Goal: Book appointment/travel/reservation

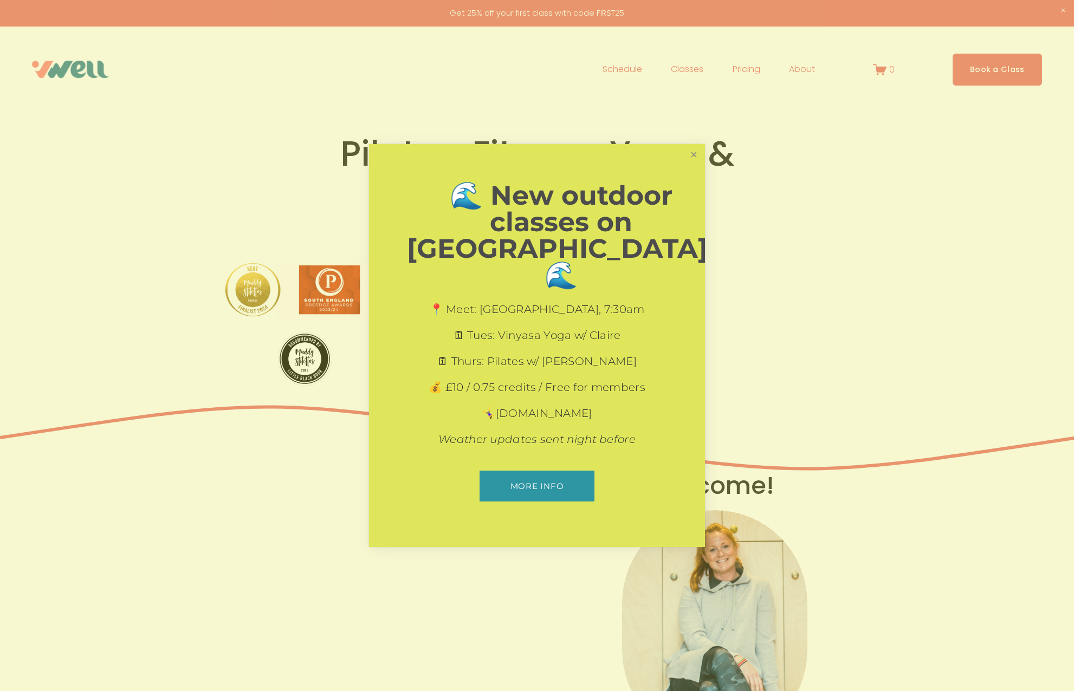
click at [696, 165] on link "Close" at bounding box center [693, 155] width 19 height 19
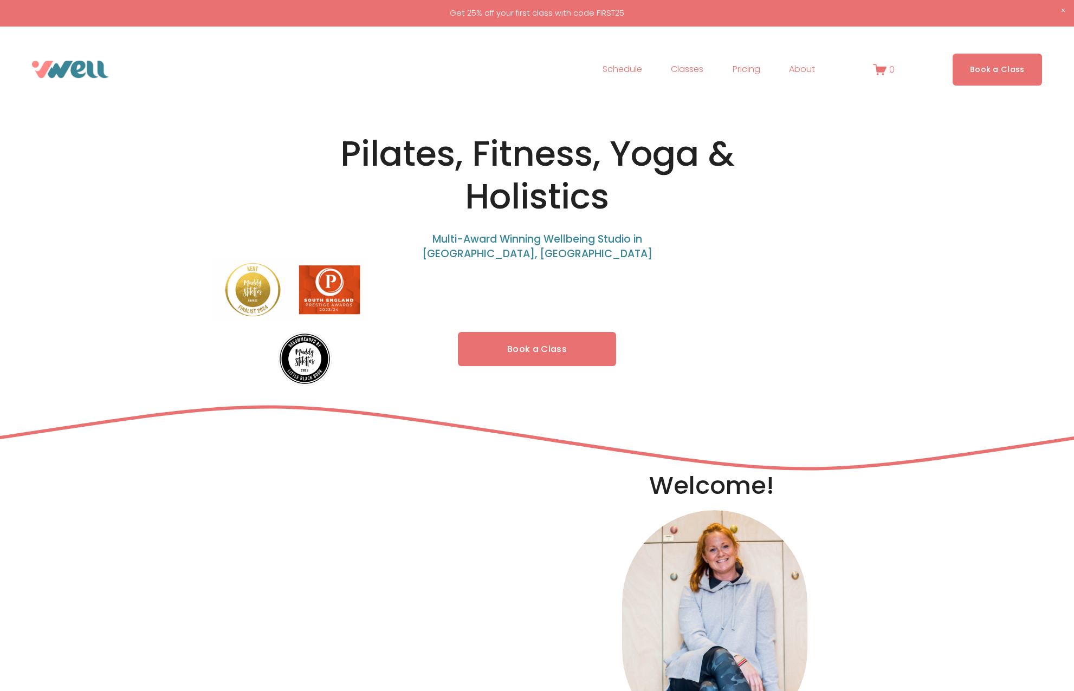
click at [994, 68] on link "Book a Class" at bounding box center [996, 70] width 89 height 32
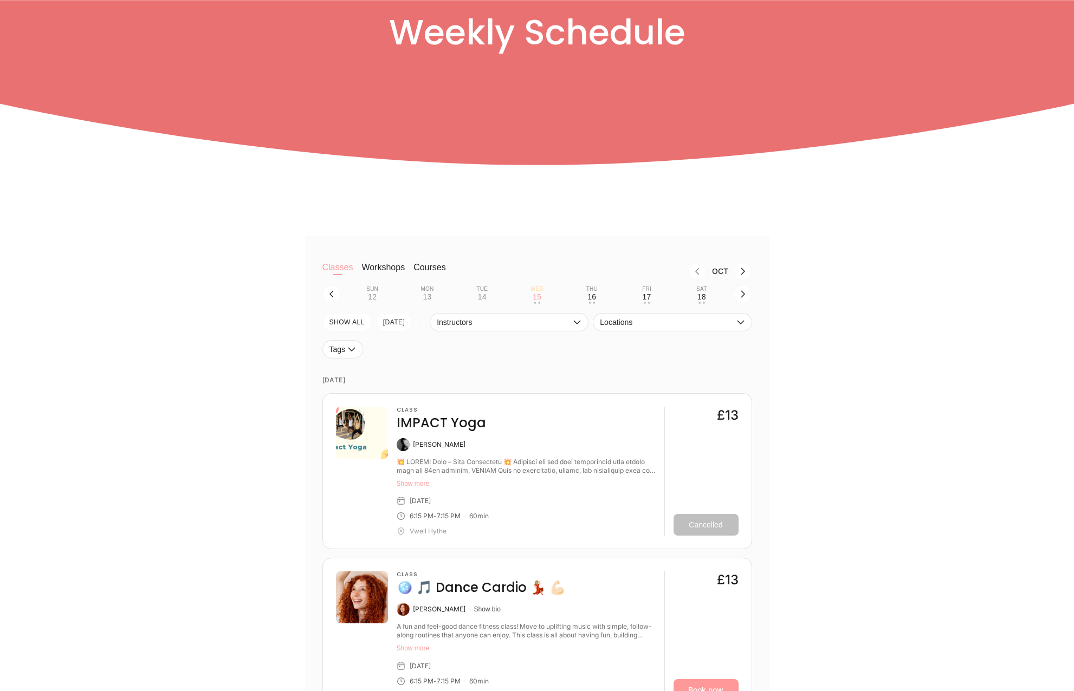
scroll to position [163, 0]
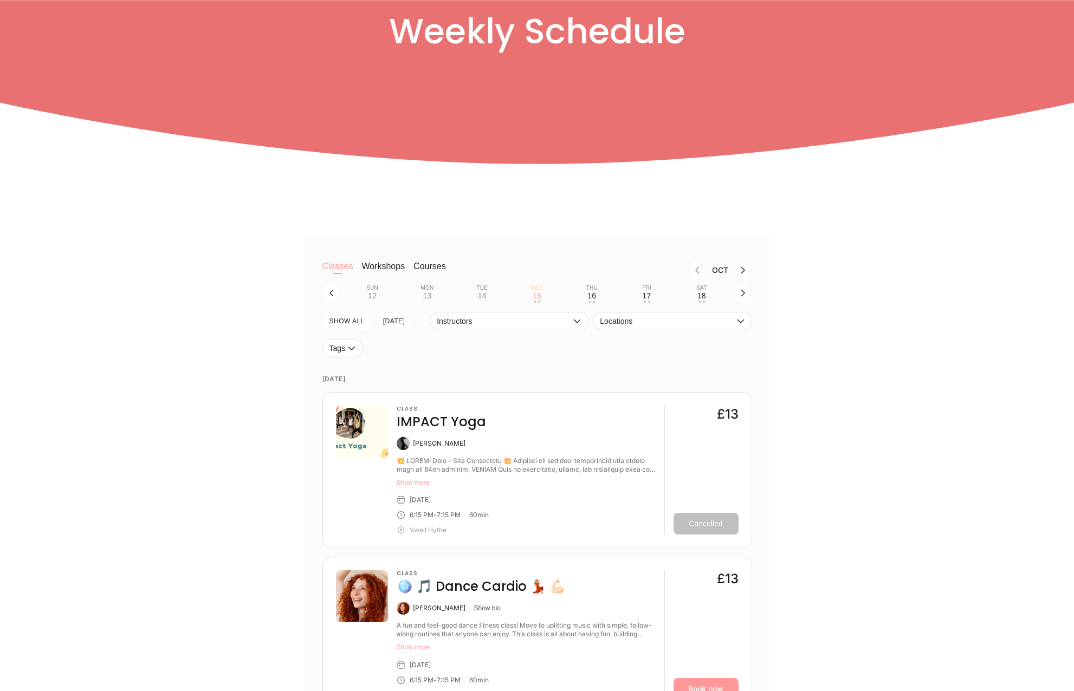
click at [747, 275] on icon "Next month, Nov" at bounding box center [742, 270] width 9 height 9
click at [747, 275] on icon "Next month, Dec" at bounding box center [742, 270] width 9 height 9
click at [747, 275] on icon "Next month, Jan" at bounding box center [742, 270] width 9 height 9
click at [747, 275] on icon "Next month, Feb" at bounding box center [742, 270] width 9 height 9
click at [329, 297] on icon "button" at bounding box center [331, 293] width 9 height 9
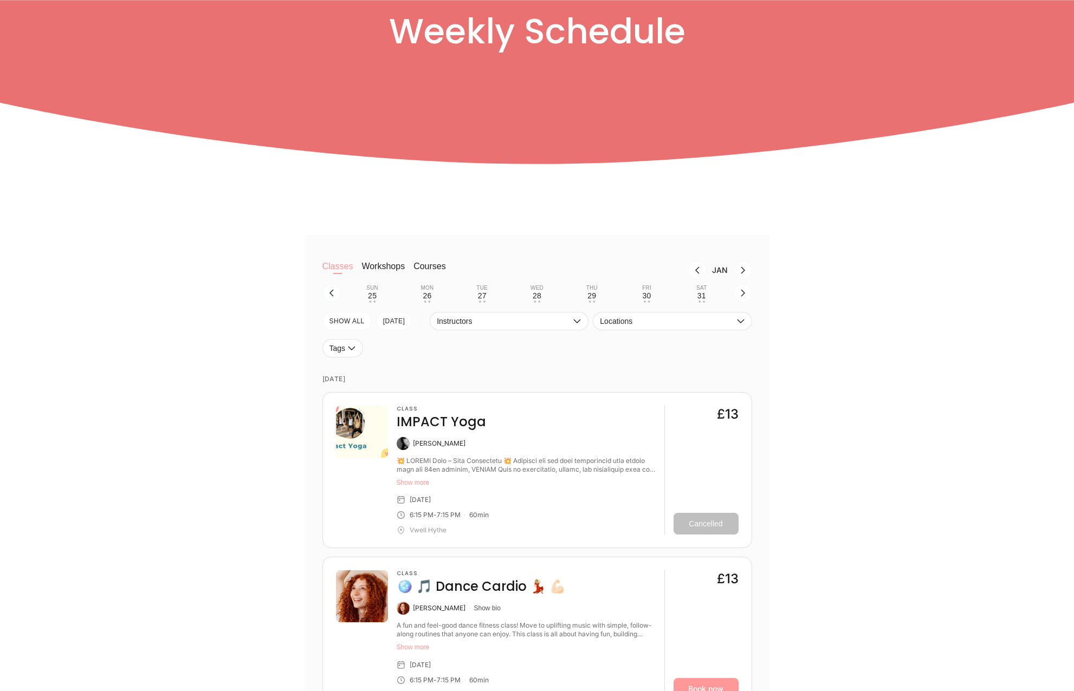
click at [329, 297] on icon "button" at bounding box center [331, 293] width 9 height 9
click at [700, 274] on icon "Previous month, Dec" at bounding box center [697, 270] width 9 height 9
click at [700, 274] on icon "Previous month, Nov" at bounding box center [697, 270] width 9 height 9
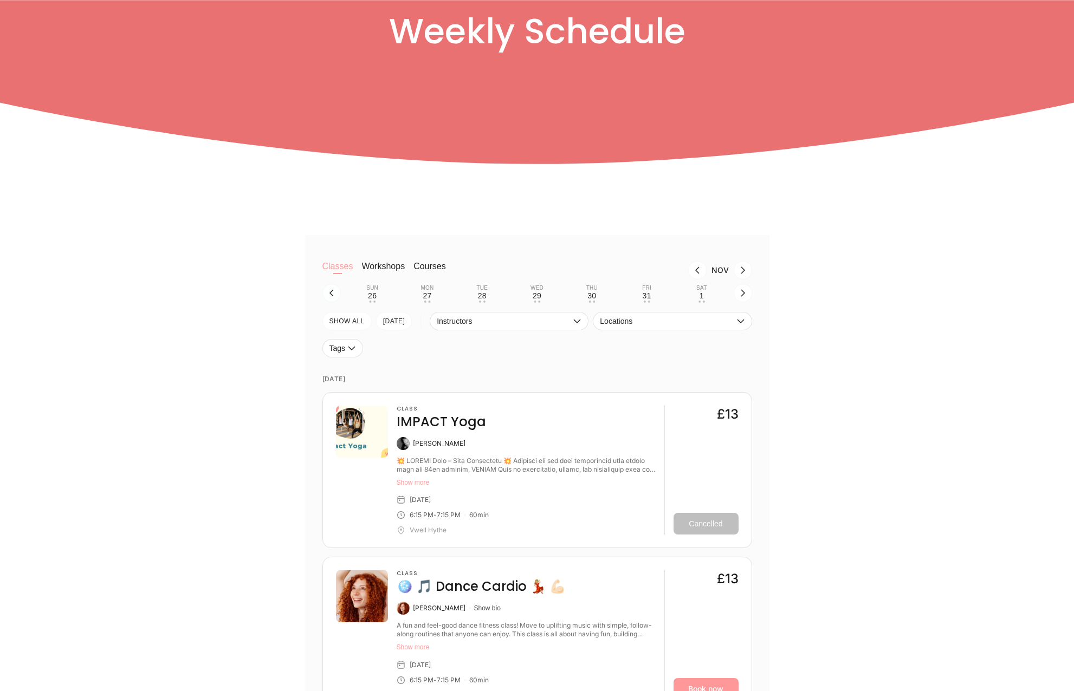
click at [334, 294] on icon "button" at bounding box center [331, 293] width 9 height 9
click at [537, 297] on div "15" at bounding box center [537, 295] width 9 height 9
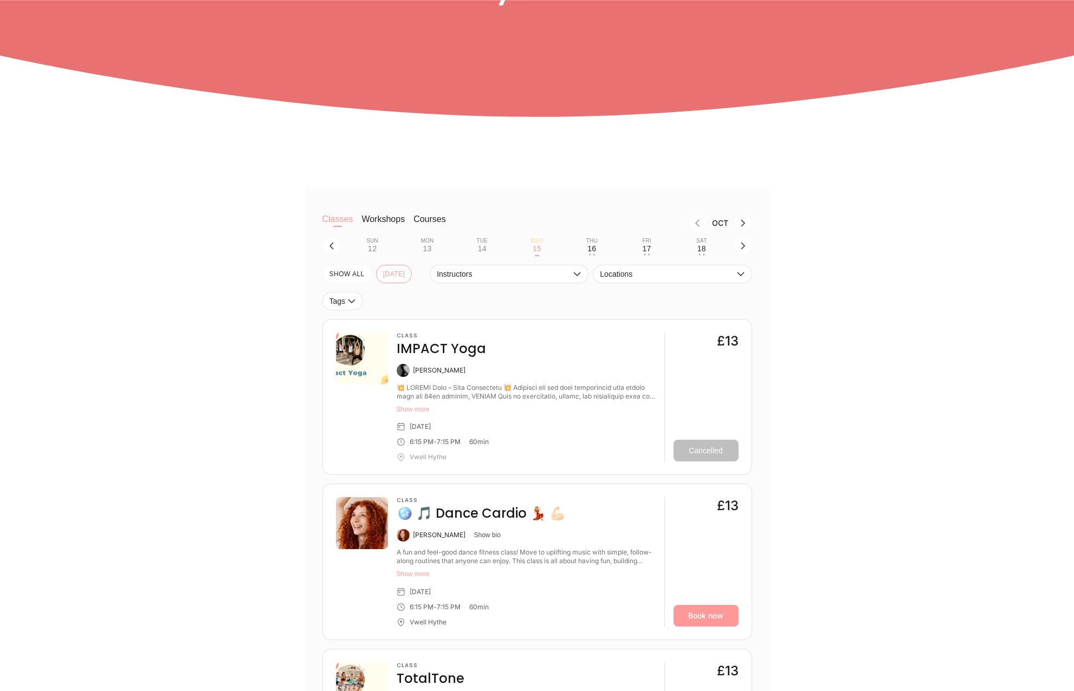
scroll to position [271, 0]
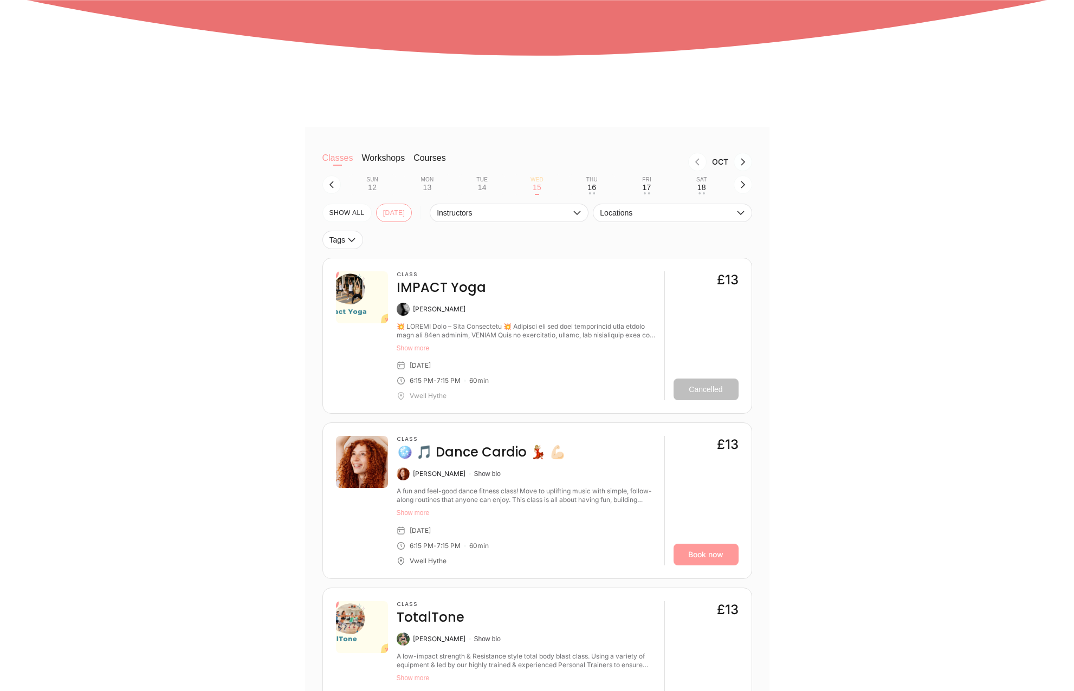
click at [742, 164] on icon "Next month, Nov" at bounding box center [742, 162] width 9 height 9
click at [332, 185] on icon "button" at bounding box center [331, 184] width 9 height 9
click at [373, 187] on div "19" at bounding box center [372, 187] width 9 height 9
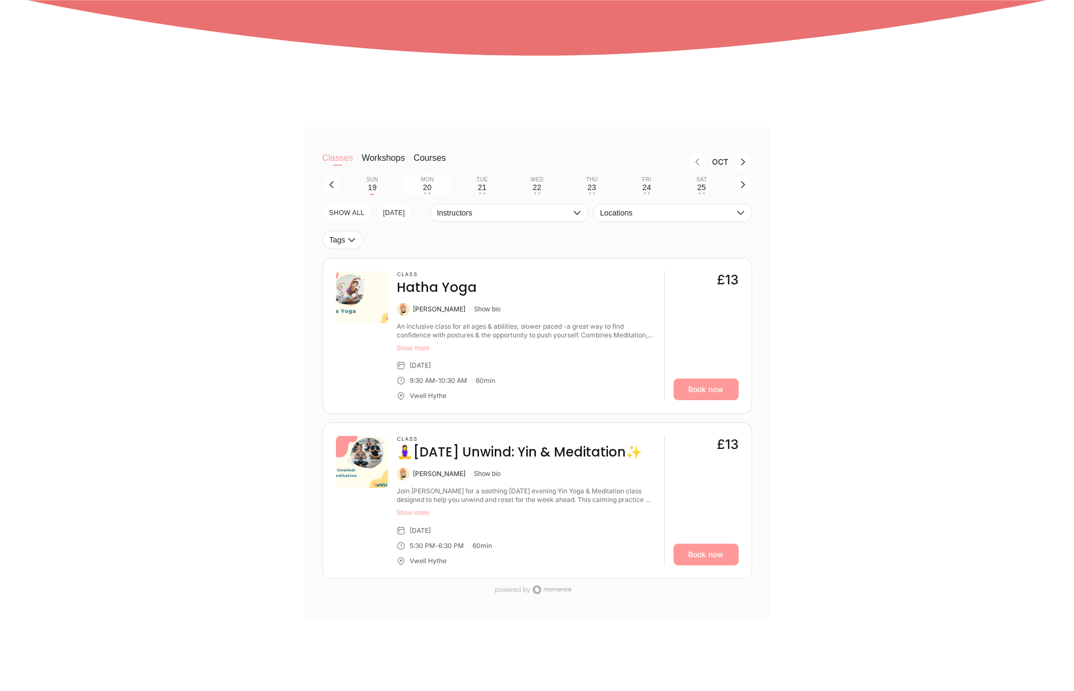
click at [427, 190] on div "20" at bounding box center [427, 187] width 9 height 9
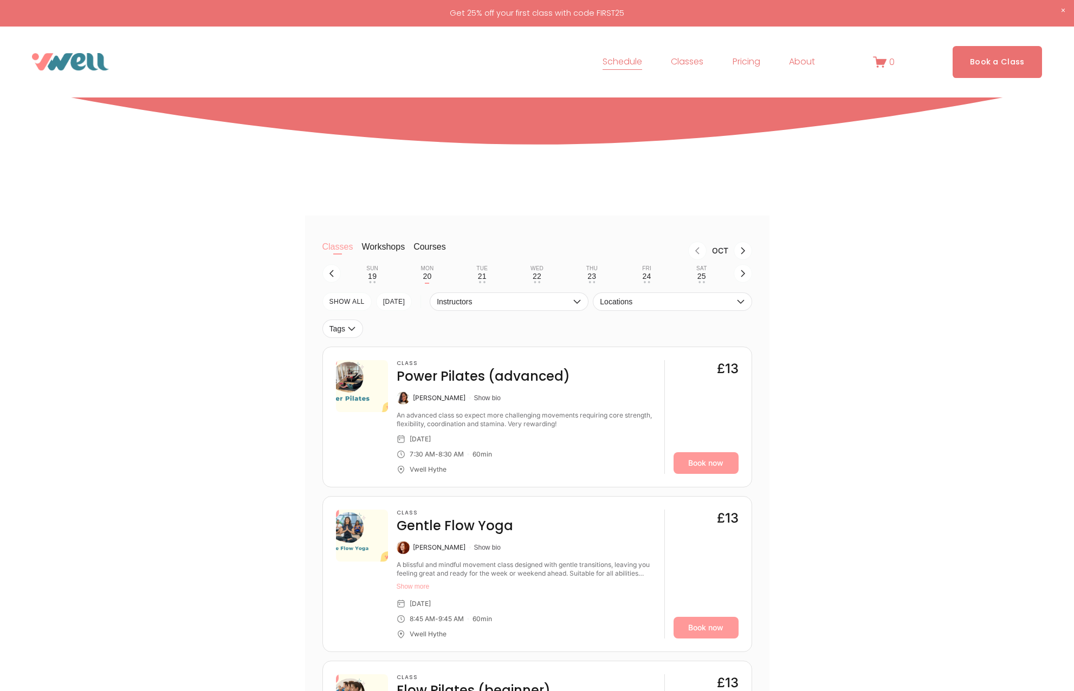
scroll to position [108, 0]
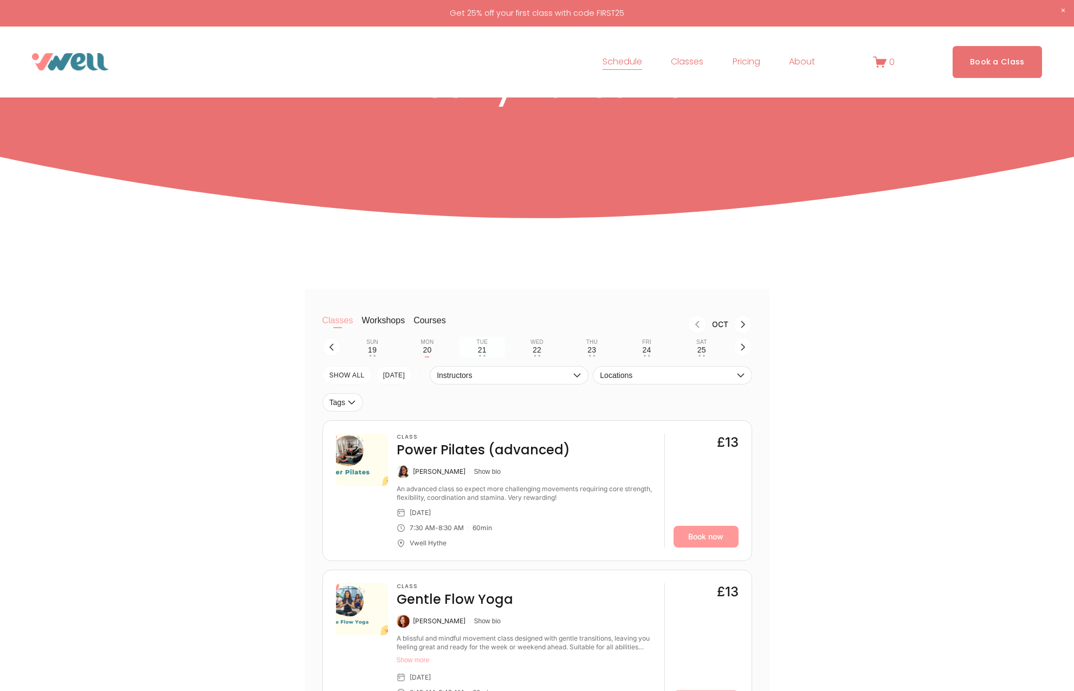
click at [481, 354] on div "21" at bounding box center [482, 350] width 9 height 9
click at [680, 378] on span "Locations" at bounding box center [667, 375] width 134 height 9
click at [689, 405] on li "Vwell Hythe" at bounding box center [672, 400] width 158 height 20
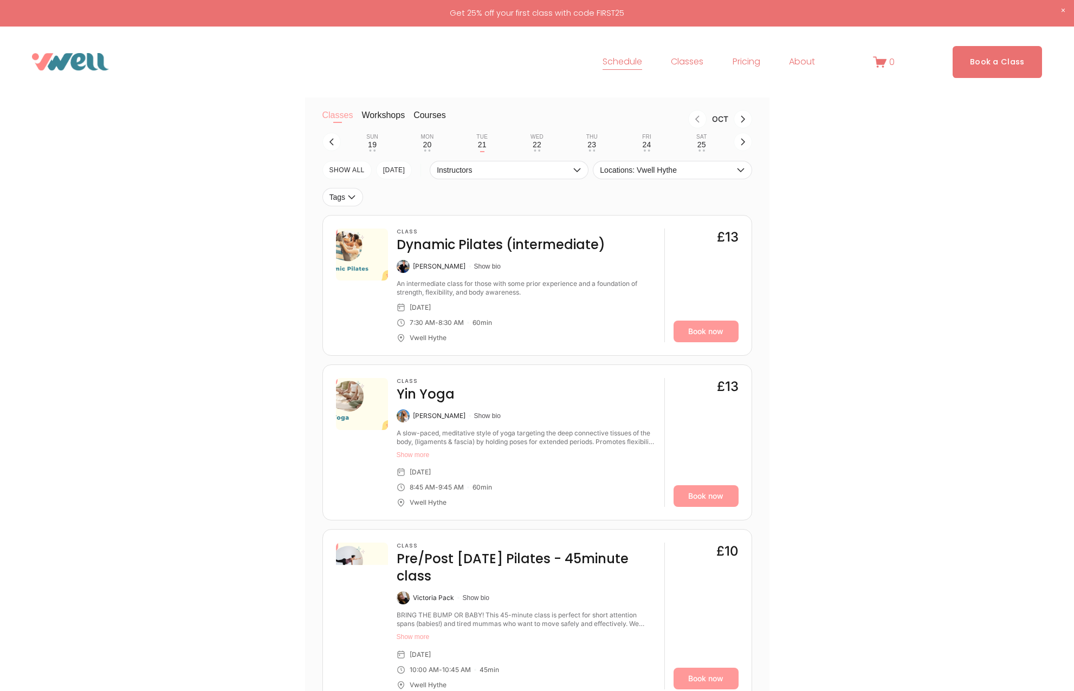
scroll to position [271, 0]
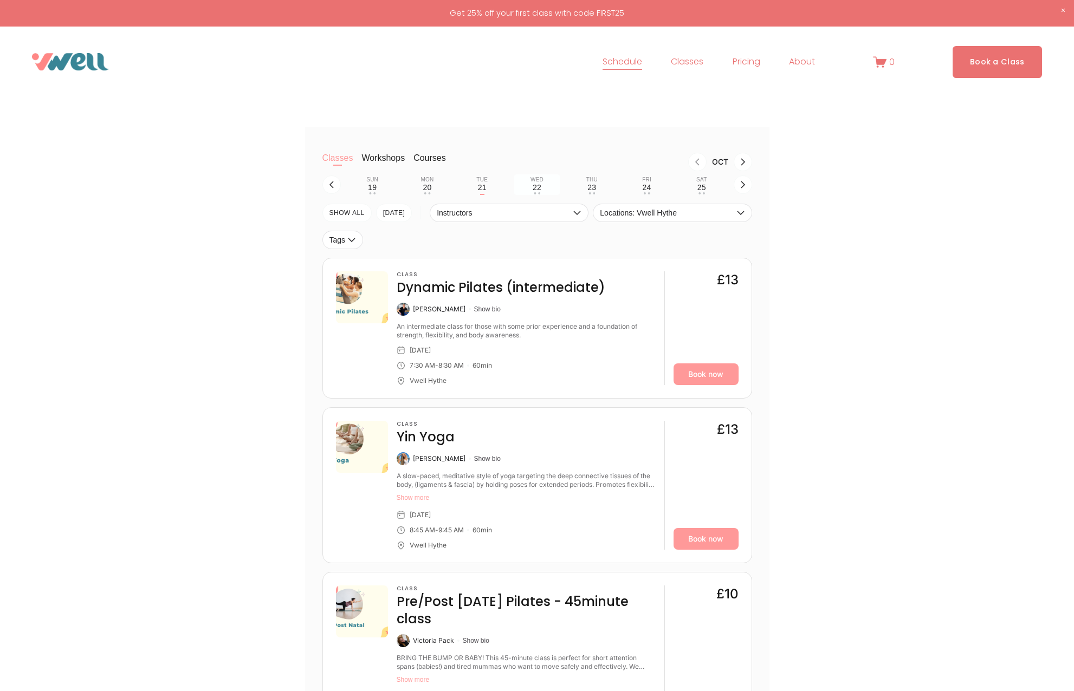
click at [536, 191] on div "22" at bounding box center [537, 187] width 9 height 9
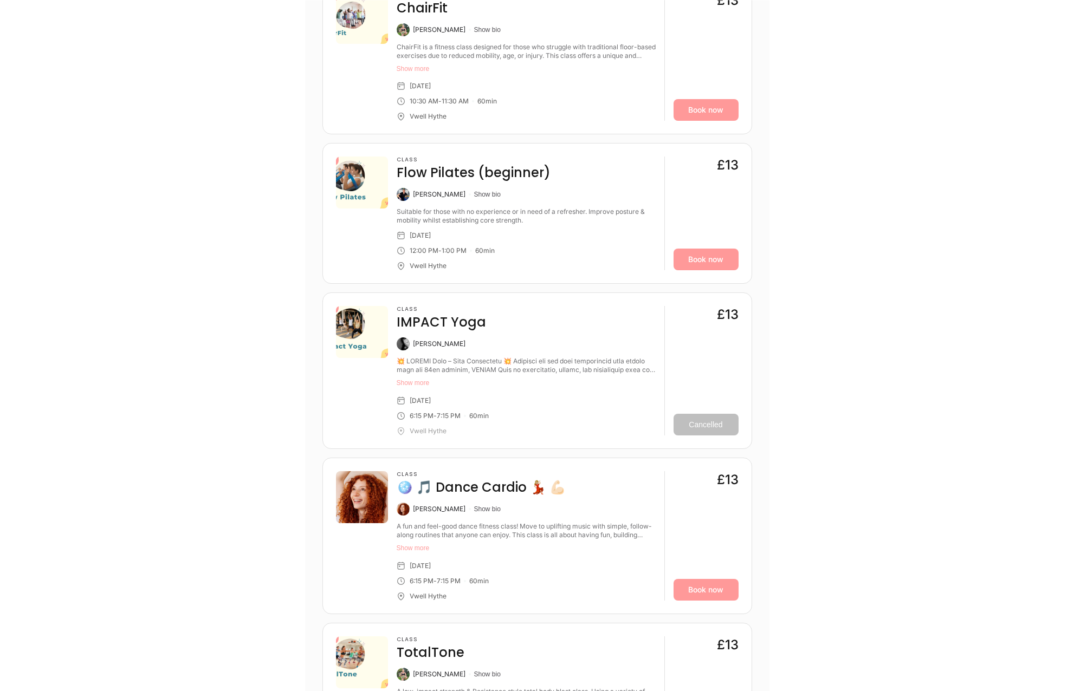
scroll to position [704, 0]
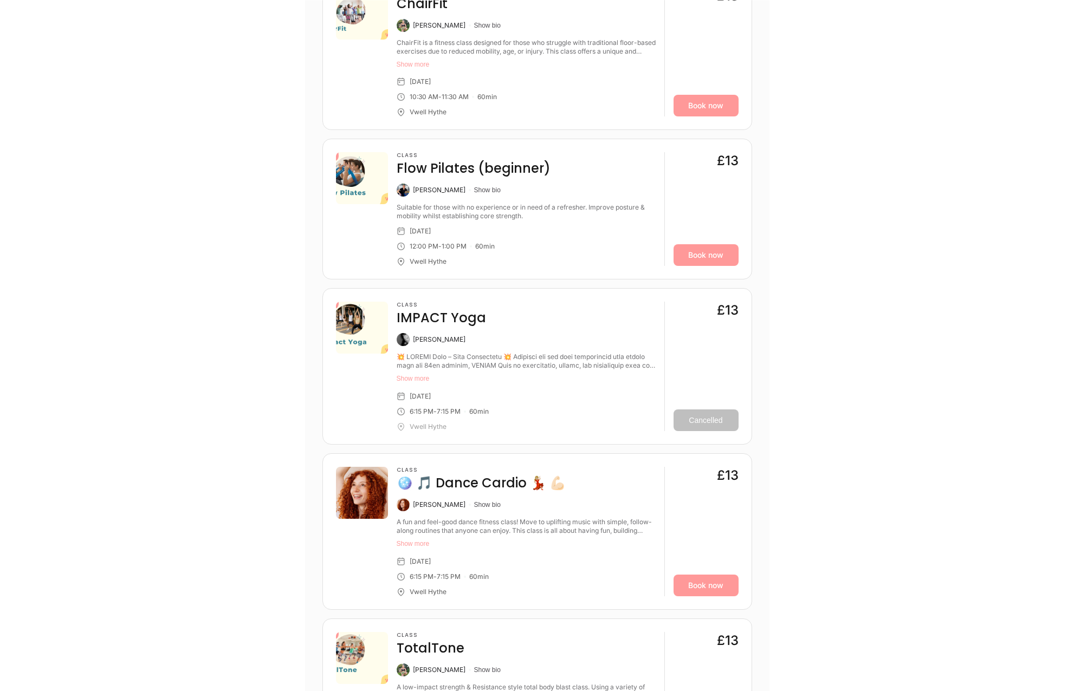
click at [421, 380] on button "Show more" at bounding box center [526, 378] width 259 height 9
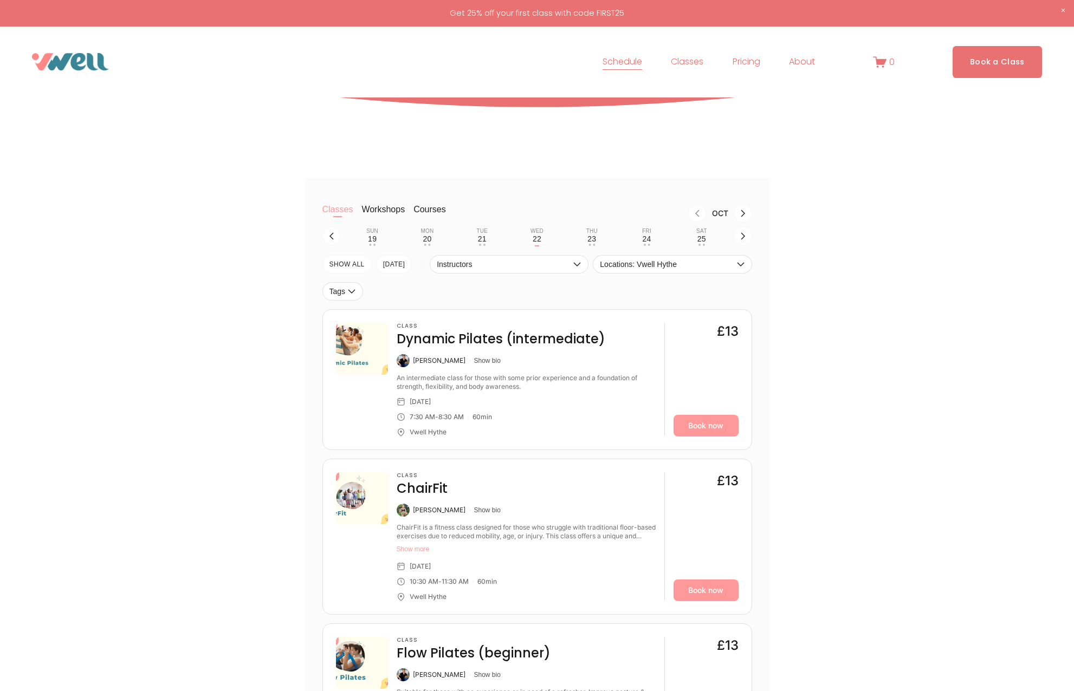
scroll to position [217, 0]
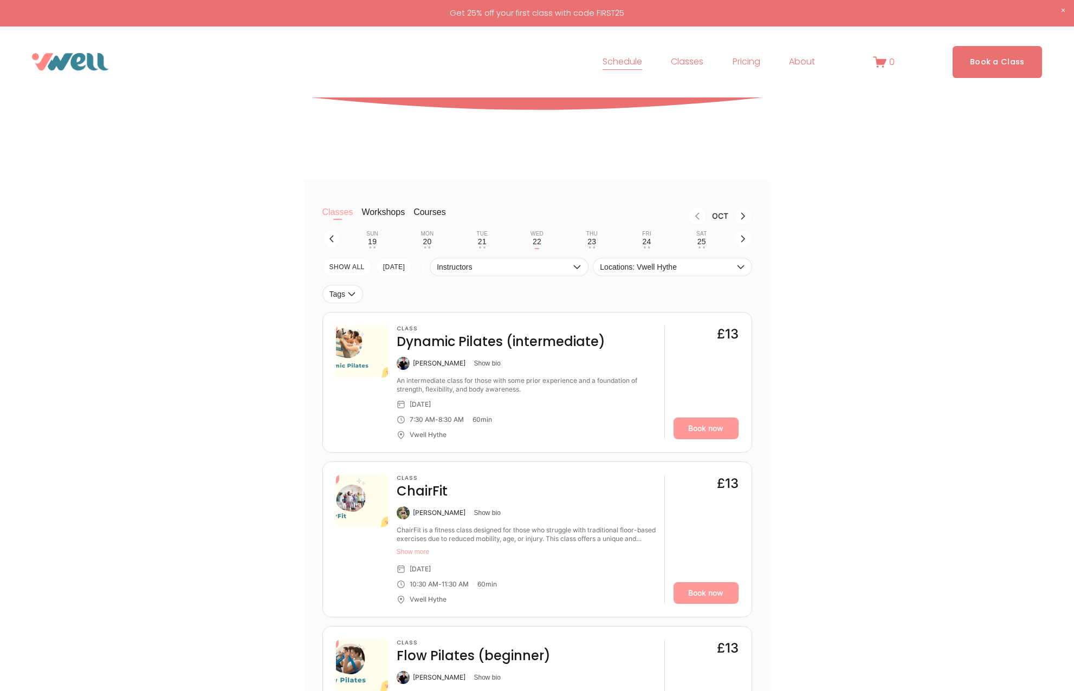
click at [746, 217] on icon "Next month, Nov" at bounding box center [742, 216] width 9 height 9
click at [482, 245] on div "28" at bounding box center [482, 241] width 9 height 9
click at [741, 216] on icon "Next month, Nov" at bounding box center [742, 216] width 9 height 9
click at [742, 242] on icon "button" at bounding box center [743, 238] width 4 height 7
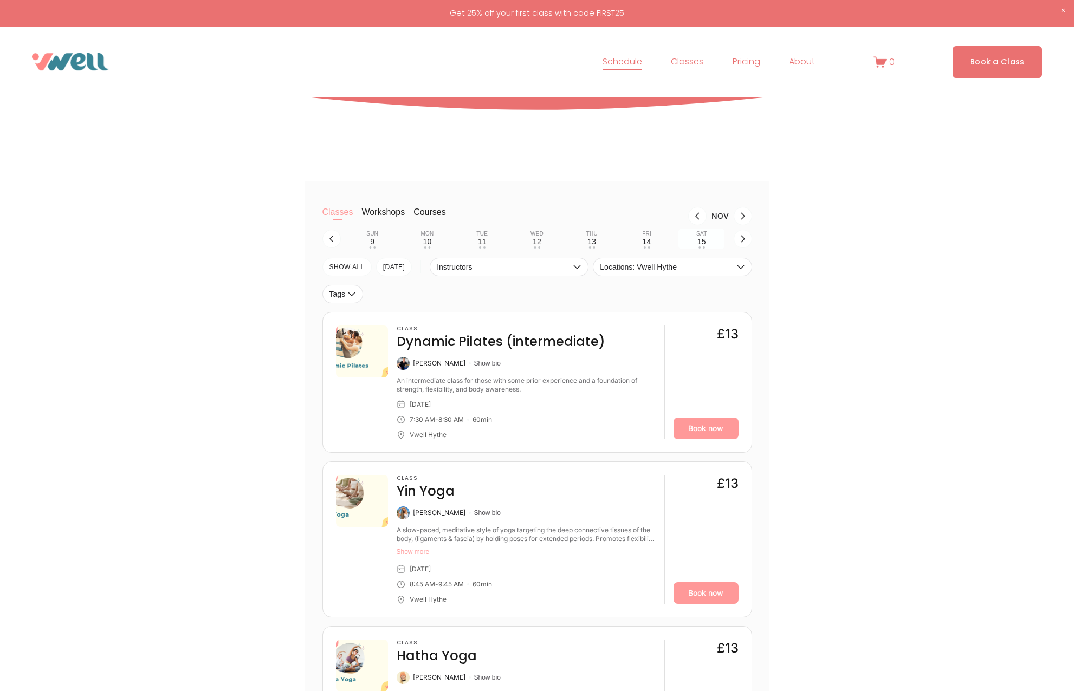
click at [699, 240] on div "15" at bounding box center [701, 241] width 9 height 9
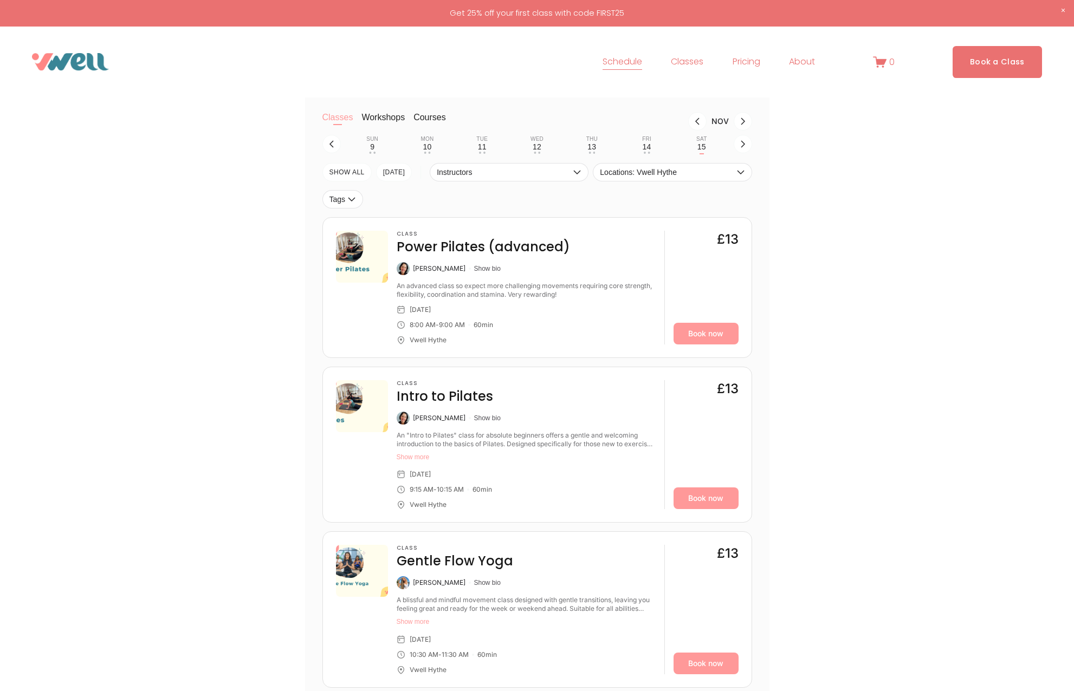
scroll to position [163, 0]
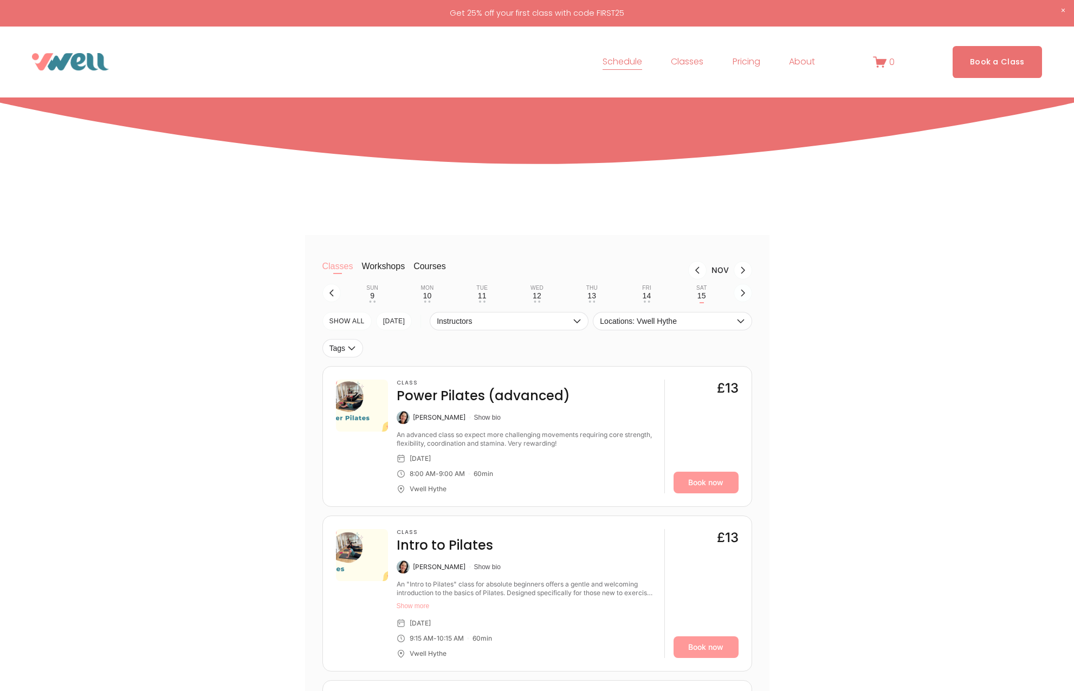
click at [743, 296] on icon "button" at bounding box center [743, 292] width 4 height 7
click at [374, 300] on div "16" at bounding box center [372, 295] width 9 height 9
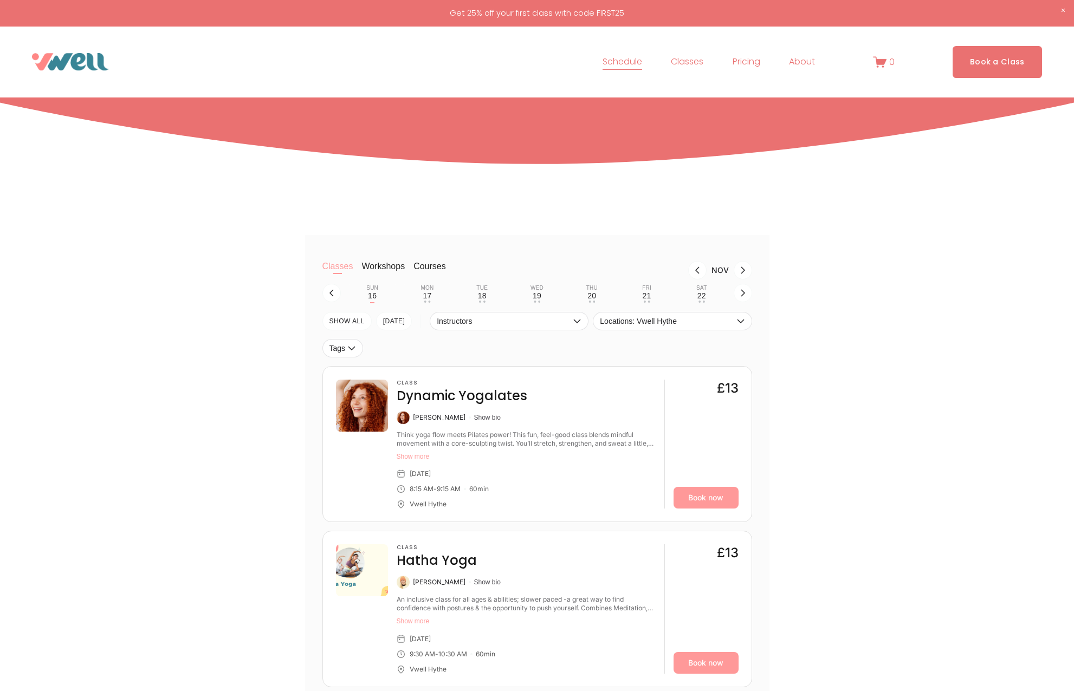
click at [248, 346] on div "Classes Workshops Courses Nov Sun 16 Mon 17 • • Tue 18 • • Wed 19 • • Thu 20 • …" at bounding box center [537, 563] width 650 height 657
click at [426, 298] on div "17" at bounding box center [427, 295] width 9 height 9
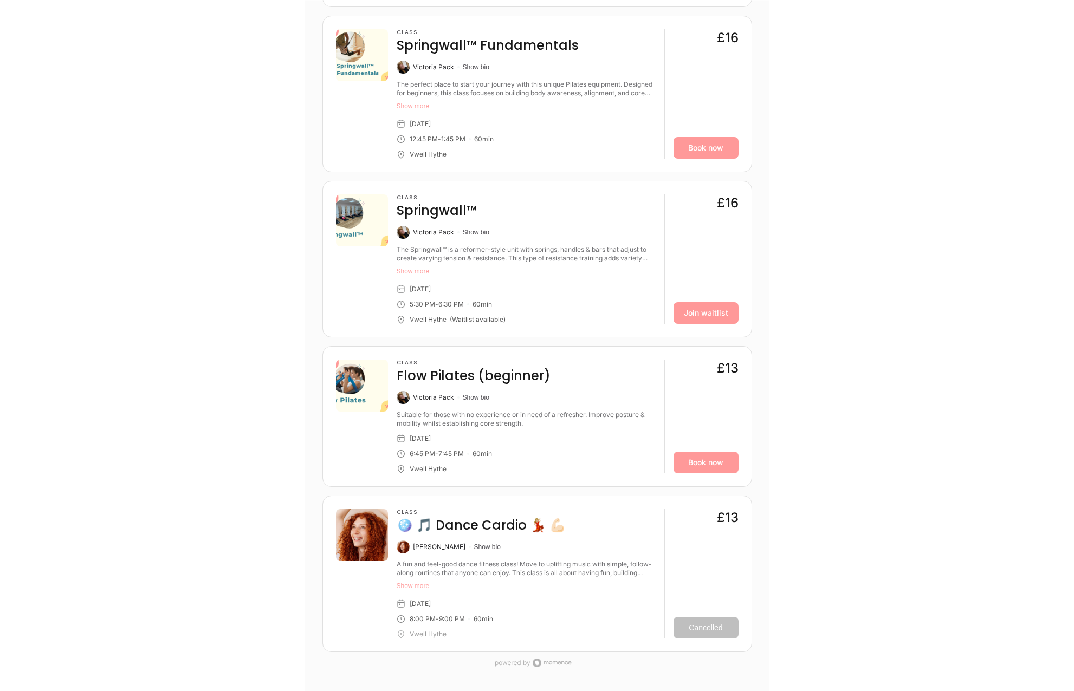
scroll to position [1029, 0]
